Goal: Task Accomplishment & Management: Use online tool/utility

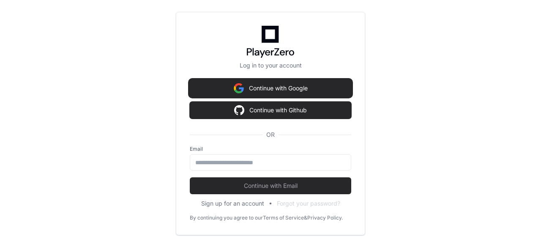
click at [258, 87] on button "Continue with Google" at bounding box center [271, 88] width 162 height 17
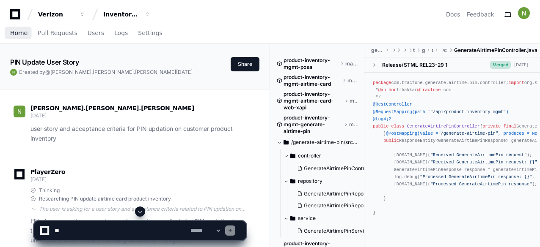
click at [17, 35] on span "Home" at bounding box center [18, 32] width 17 height 5
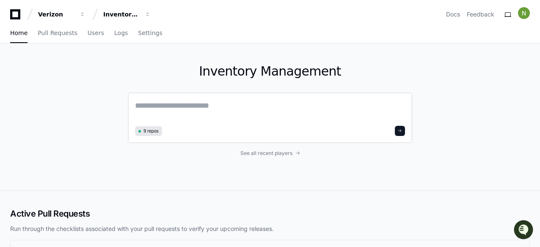
click at [178, 99] on div "9 repos" at bounding box center [270, 118] width 284 height 51
click at [179, 103] on textarea at bounding box center [270, 112] width 270 height 24
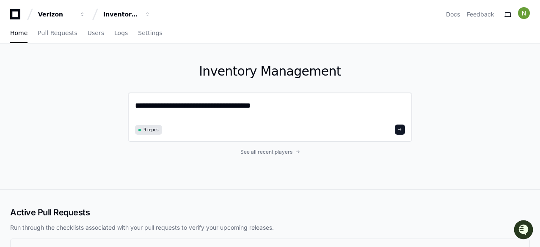
click at [288, 107] on textarea "**********" at bounding box center [270, 111] width 270 height 22
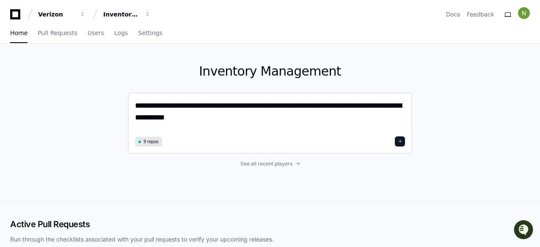
type textarea "**********"
click at [398, 140] on button at bounding box center [399, 142] width 10 height 10
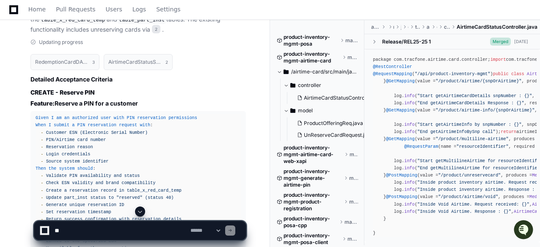
scroll to position [533, 0]
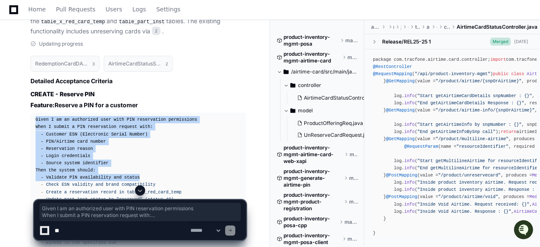
drag, startPoint x: 35, startPoint y: 110, endPoint x: 140, endPoint y: 164, distance: 117.2
click at [140, 164] on pre "Given I am an authorized user with PIN reservation permissions When I submit a …" at bounding box center [137, 189] width 215 height 152
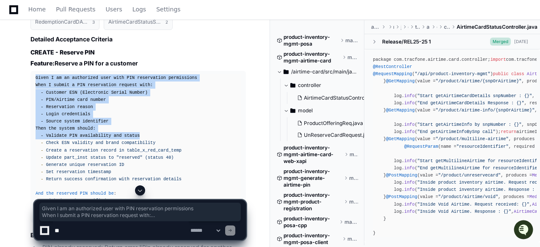
click at [146, 96] on div "Given I am an authorized user with PIN reservation permissions When I submit a …" at bounding box center [138, 146] width 205 height 145
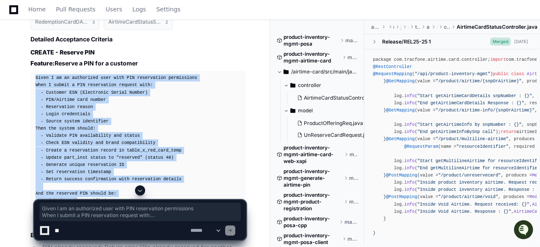
scroll to position [660, 0]
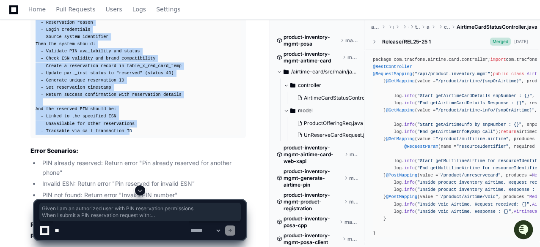
drag, startPoint x: 33, startPoint y: 69, endPoint x: 122, endPoint y: 119, distance: 101.3
click at [122, 119] on pre "Given I am an authorized user with PIN reservation permissions When I submit a …" at bounding box center [137, 62] width 215 height 152
copy div "Given I am an authorized user with PIN reservation permissions When I submit a …"
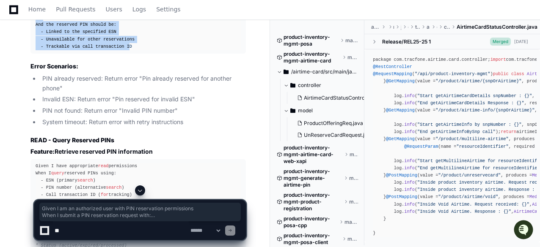
scroll to position [829, 0]
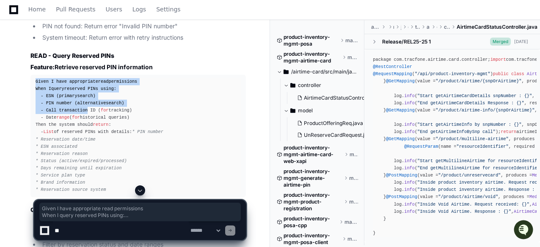
drag, startPoint x: 34, startPoint y: 69, endPoint x: 84, endPoint y: 103, distance: 60.0
click at [84, 103] on pre "Given I have appropriate read permissions When I query reserved PINs using: - E…" at bounding box center [137, 136] width 215 height 123
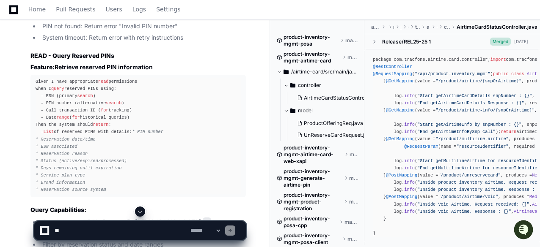
click at [120, 125] on div "Given I have appropriate read permissions When I query reserved PINs using: - E…" at bounding box center [138, 136] width 205 height 116
click at [77, 91] on div "Given I have appropriate read permissions When I query reserved PINs using: - E…" at bounding box center [138, 136] width 205 height 116
click at [67, 78] on div "Given I have appropriate read permissions When I query reserved PINs using: - E…" at bounding box center [138, 136] width 205 height 116
click at [107, 100] on div "Given I have appropriate read permissions When I query reserved PINs using: - E…" at bounding box center [138, 136] width 205 height 116
click at [105, 100] on div "Given I have appropriate read permissions When I query reserved PINs using: - E…" at bounding box center [138, 136] width 205 height 116
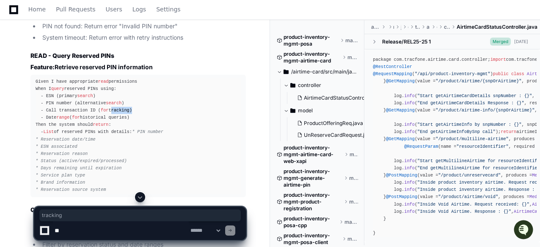
click at [105, 100] on div "Given I have appropriate read permissions When I query reserved PINs using: - E…" at bounding box center [138, 136] width 205 height 116
click at [81, 94] on div "Given I have appropriate read permissions When I query reserved PINs using: - E…" at bounding box center [138, 136] width 205 height 116
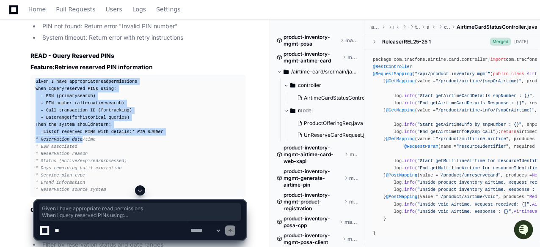
scroll to position [871, 0]
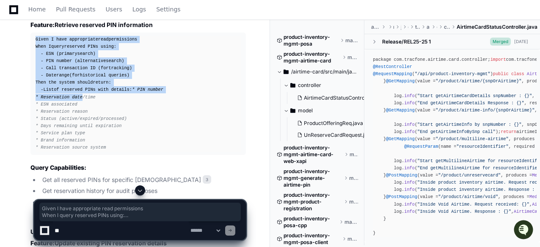
drag, startPoint x: 35, startPoint y: 71, endPoint x: 110, endPoint y: 144, distance: 104.9
click at [110, 144] on pre "Given I have appropriate read permissions When I query reserved PINs using: - E…" at bounding box center [137, 94] width 215 height 123
copy div "Given I have appropriate read permissions When I query reserved PINs using: - E…"
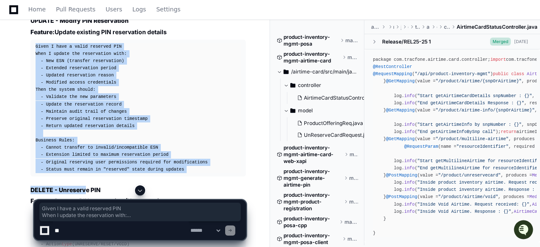
scroll to position [1125, 0]
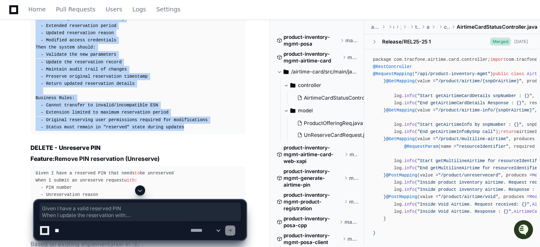
drag, startPoint x: 32, startPoint y: 126, endPoint x: 199, endPoint y: 126, distance: 167.0
click at [199, 126] on pre "Given I have a valid reserved PIN When I update the reservation with : - New ES…" at bounding box center [137, 65] width 215 height 137
copy div "Given I have a valid reserved PIN When I update the reservation with : - New ES…"
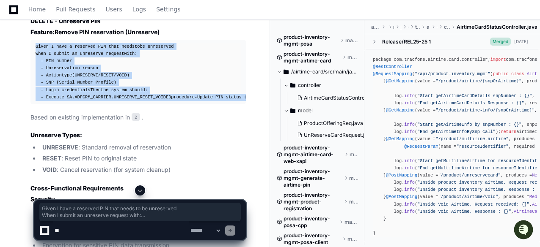
scroll to position [0, 4]
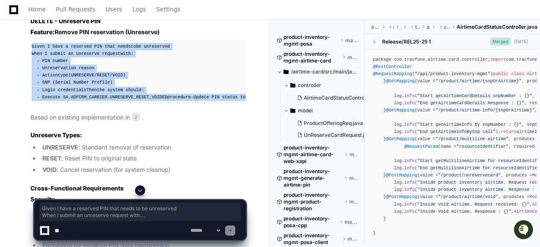
drag, startPoint x: 34, startPoint y: 42, endPoint x: 249, endPoint y: 138, distance: 235.1
copy div "Given I have a reserved PIN that needs to be unreserved When I submit an unrese…"
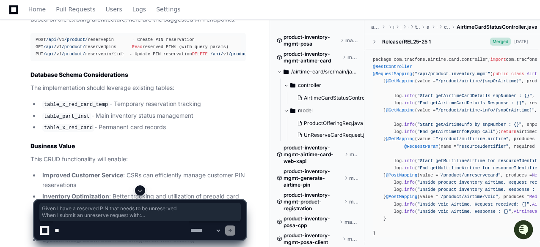
scroll to position [1915, 0]
